Goal: Find specific page/section: Find specific page/section

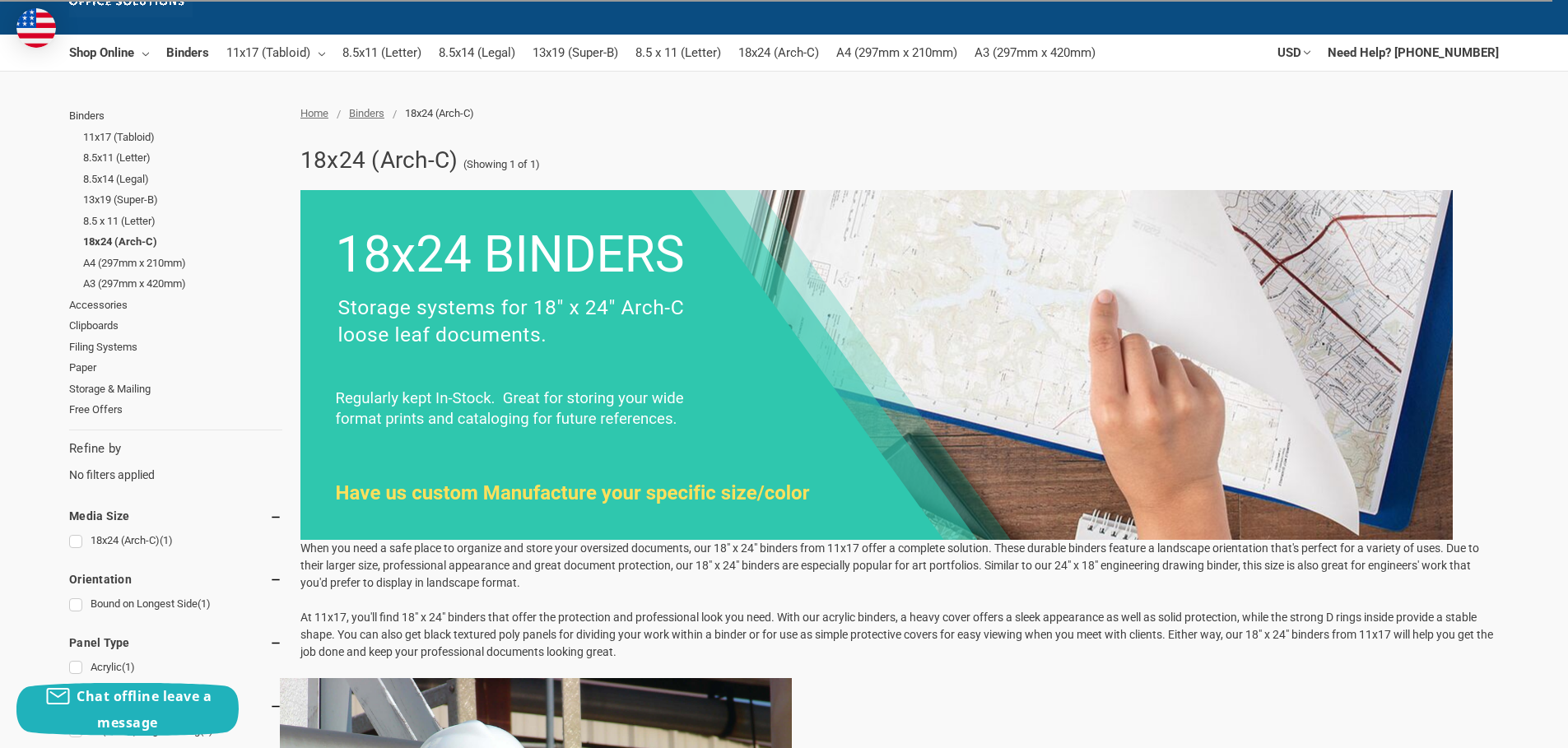
scroll to position [82, 0]
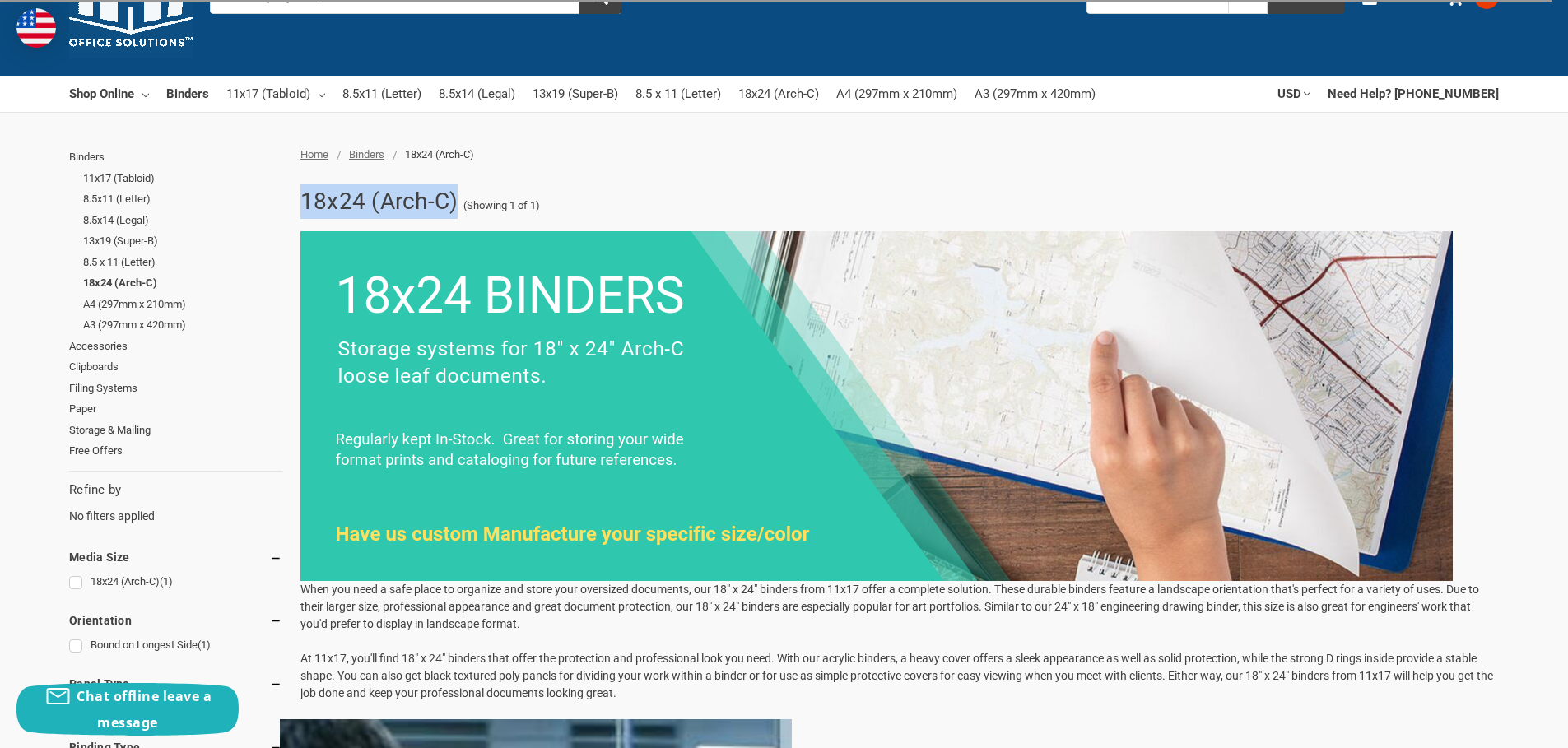
drag, startPoint x: 294, startPoint y: 200, endPoint x: 458, endPoint y: 197, distance: 164.0
click at [458, 197] on div "18x24 (Arch-C) (Showing 1 of 1) When you need a safe place to organize and stor…" at bounding box center [895, 723] width 1207 height 1087
copy h1 "18x24 (Arch-C)"
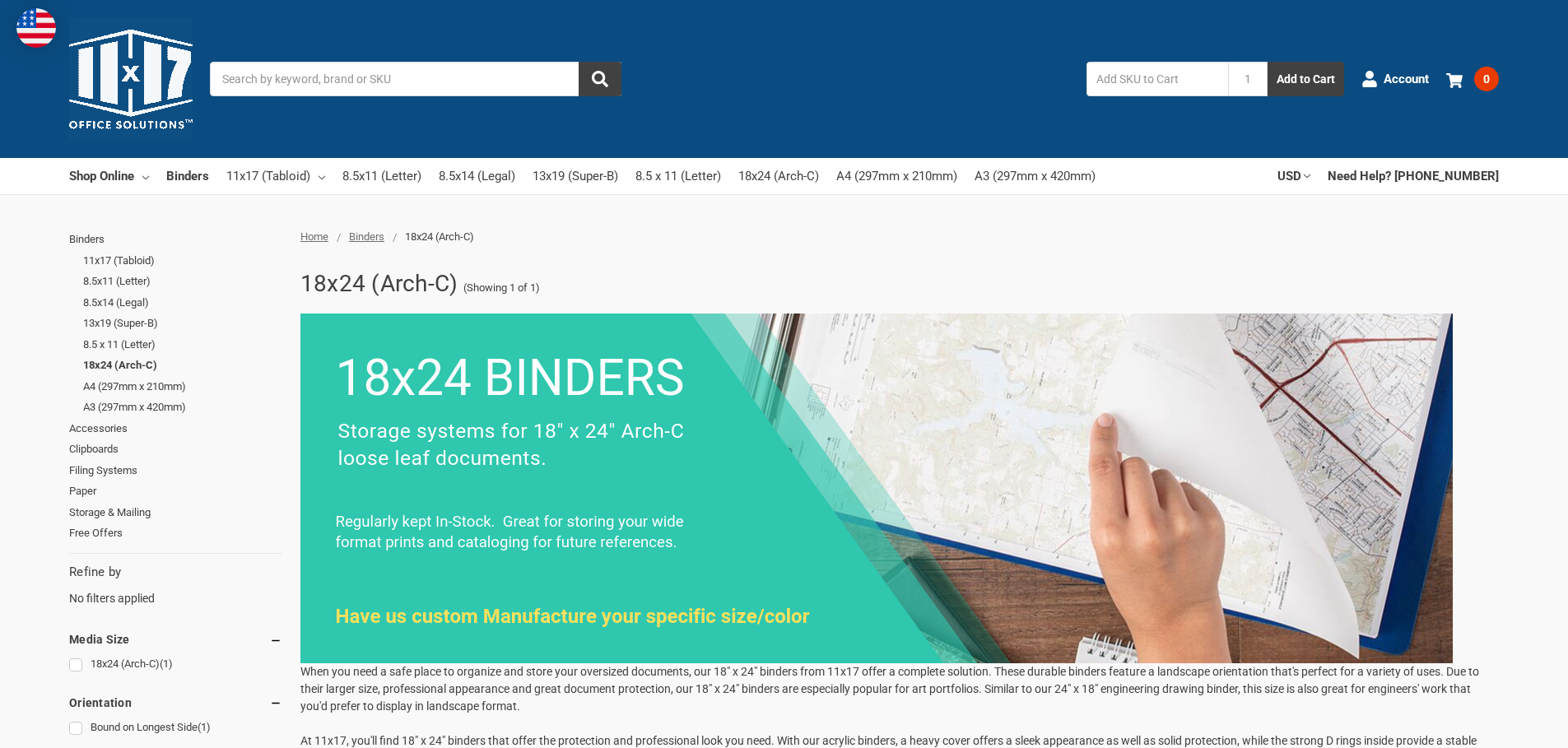
click at [142, 64] on img at bounding box center [131, 79] width 123 height 123
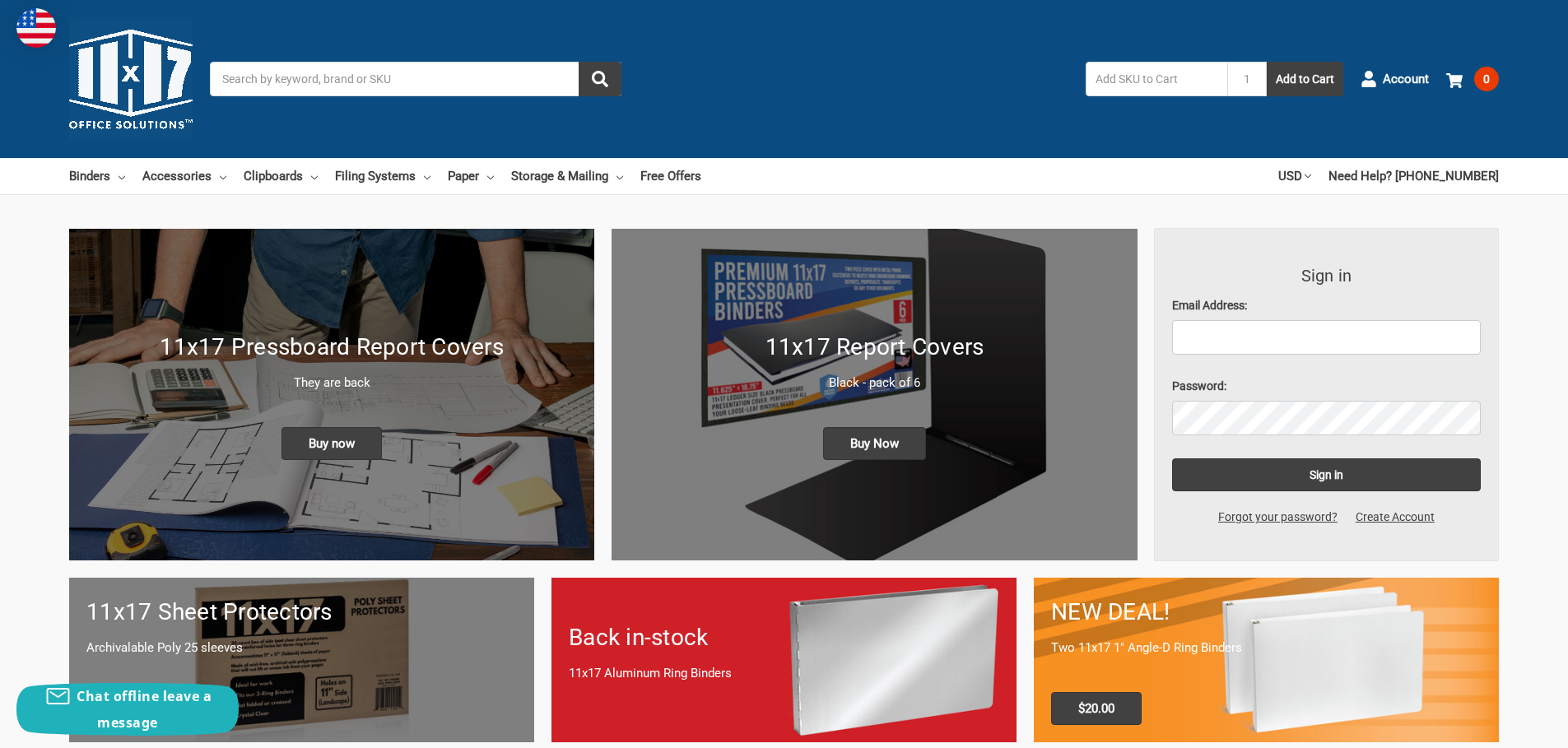
click at [335, 76] on input "Search" at bounding box center [416, 79] width 412 height 35
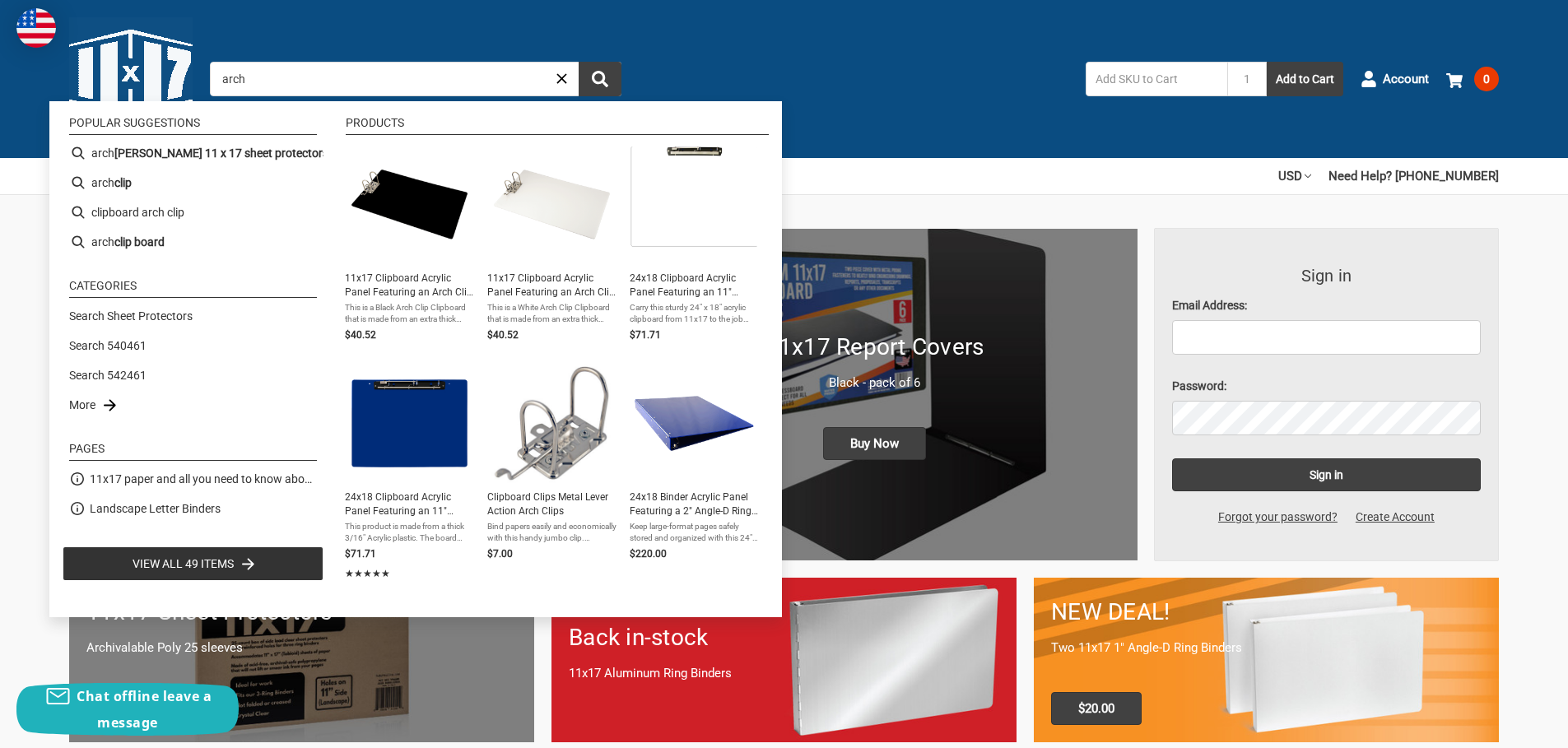
type input "arch c"
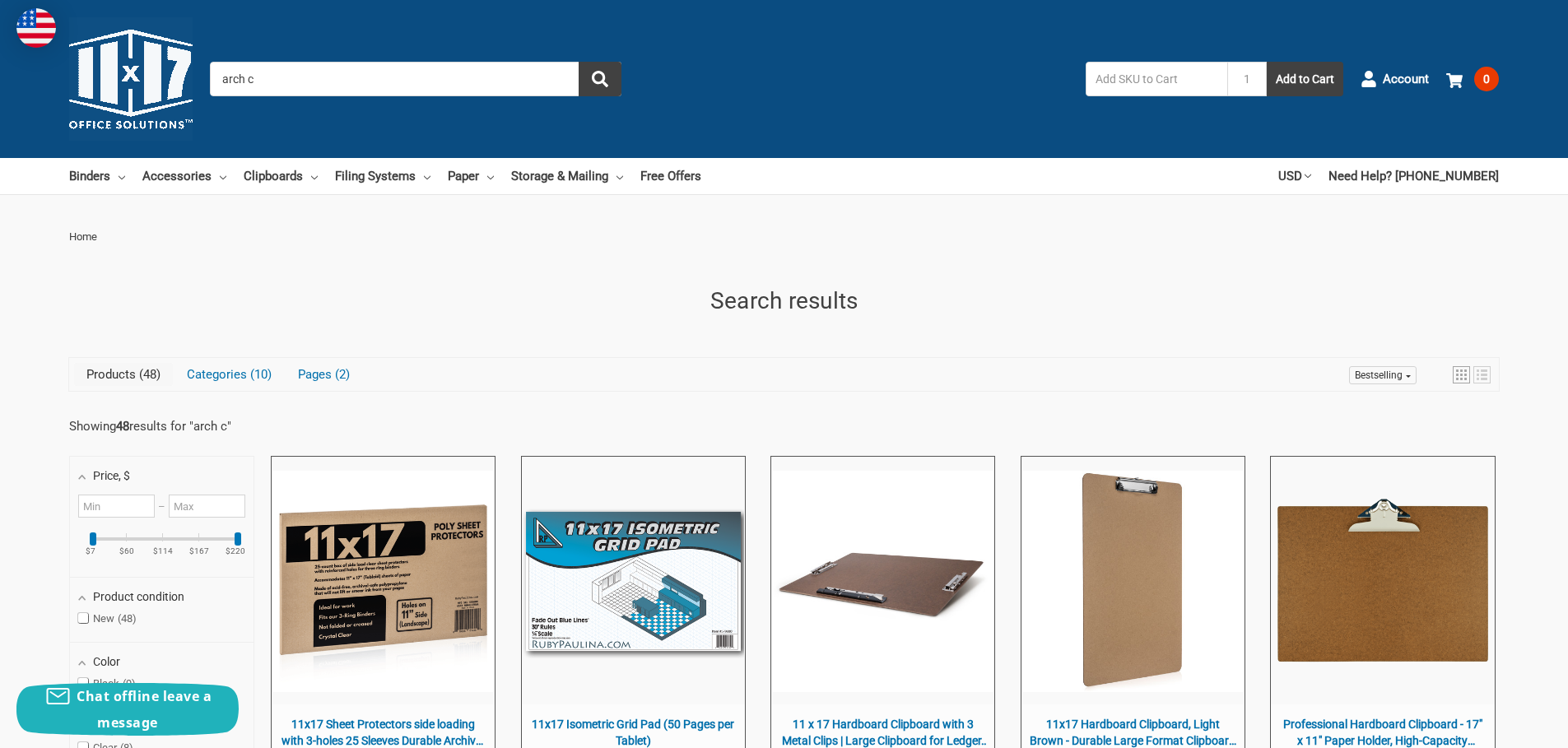
click at [293, 73] on input "arch c" at bounding box center [416, 79] width 412 height 35
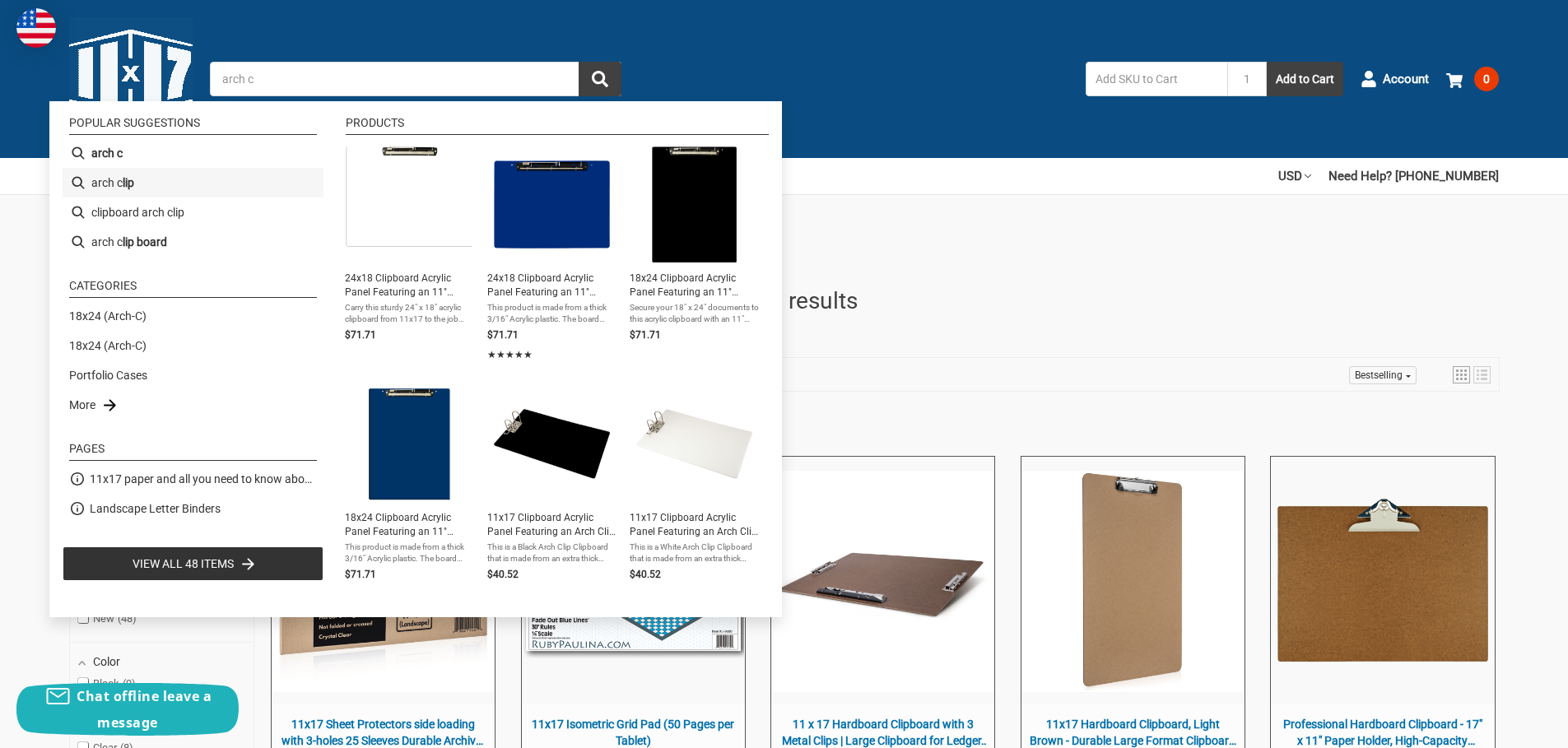
click at [109, 179] on li "arch c lip" at bounding box center [193, 182] width 261 height 29
type input "arch clip"
